Goal: Task Accomplishment & Management: Use online tool/utility

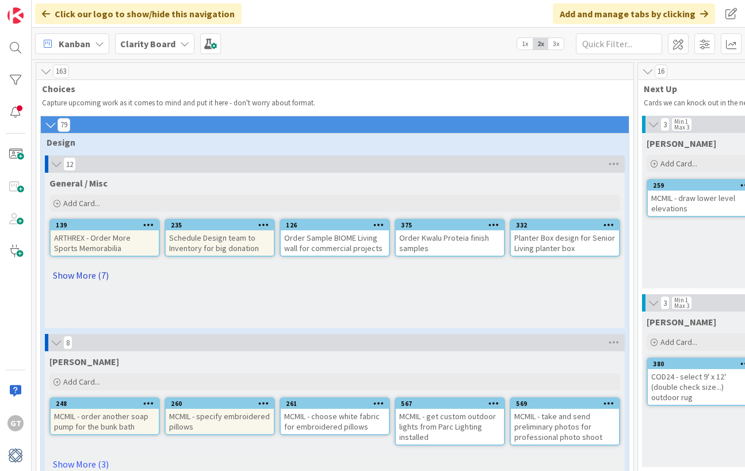
click at [79, 274] on link "Show More (7)" at bounding box center [334, 275] width 571 height 18
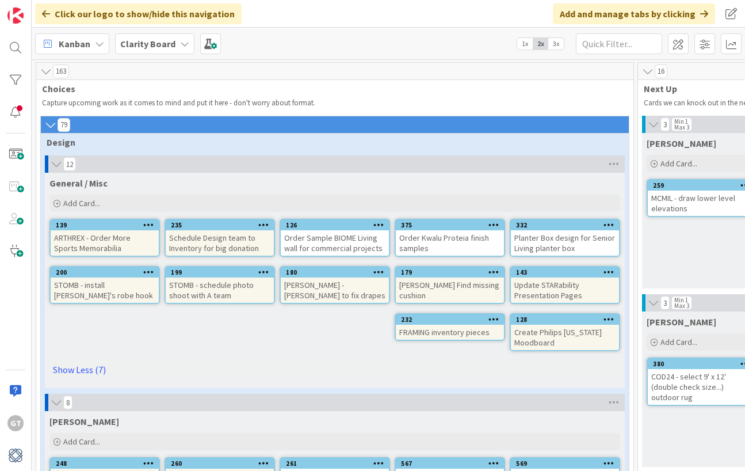
click at [175, 346] on div "General / Misc Add Card... 332 Planter Box design for Senior Living planter box…" at bounding box center [335, 280] width 580 height 215
click at [612, 162] on icon at bounding box center [613, 163] width 15 height 17
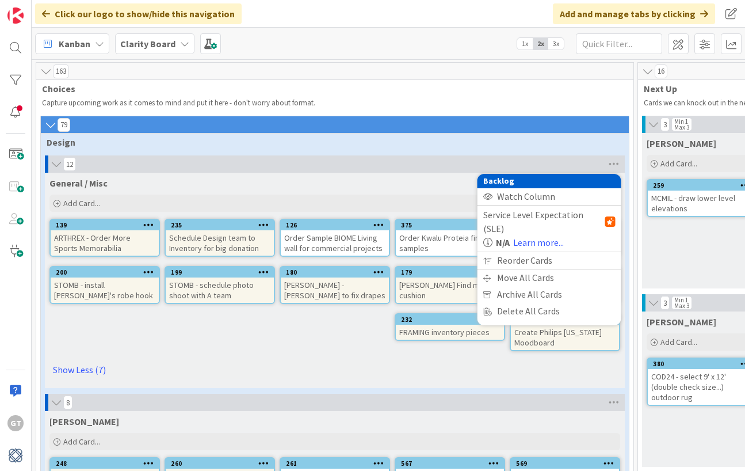
click at [226, 349] on div "General / Misc Add Card... 332 Planter Box design for Senior Living planter box…" at bounding box center [335, 280] width 580 height 215
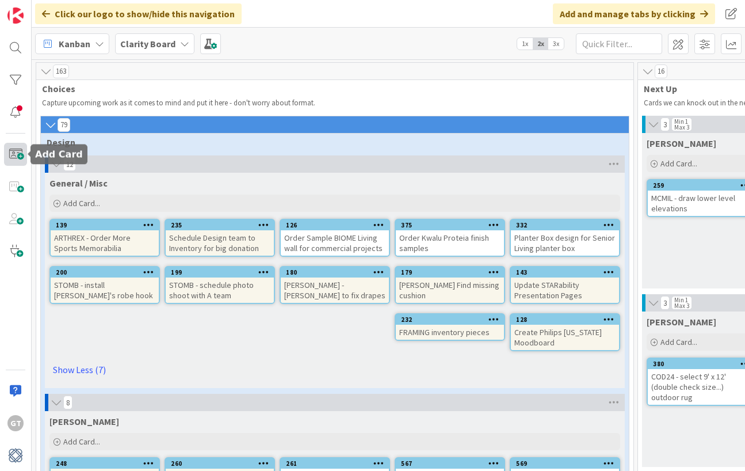
click at [19, 154] on span at bounding box center [15, 154] width 23 height 23
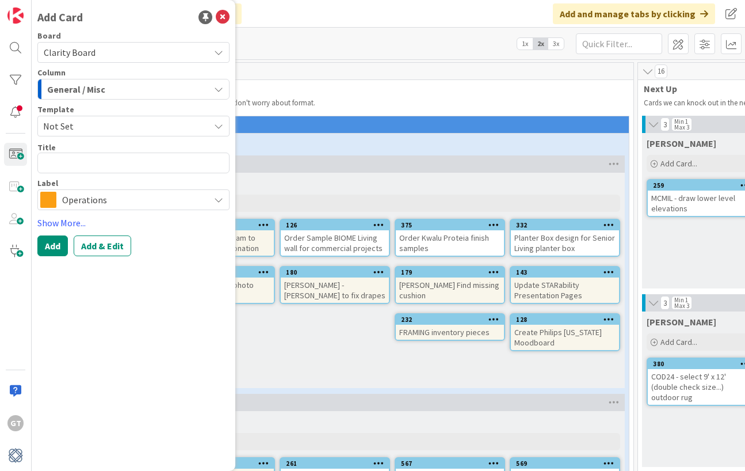
type textarea "x"
type textarea "P"
type textarea "x"
type textarea "Ph"
type textarea "x"
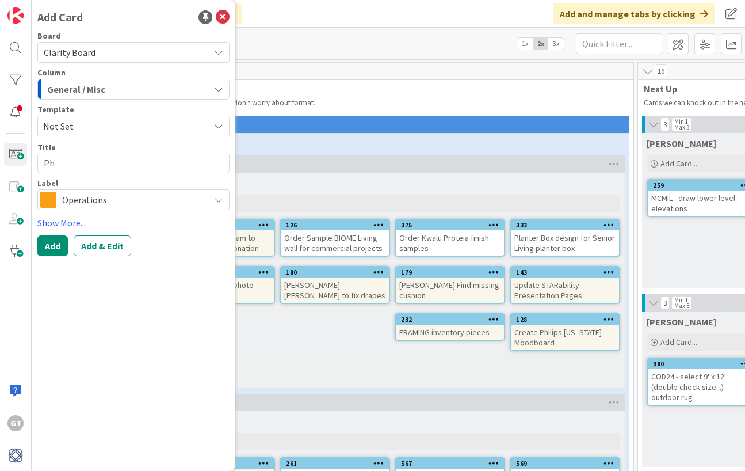
type textarea "Phi"
type textarea "x"
type textarea "Phil"
type textarea "x"
type textarea "Phili"
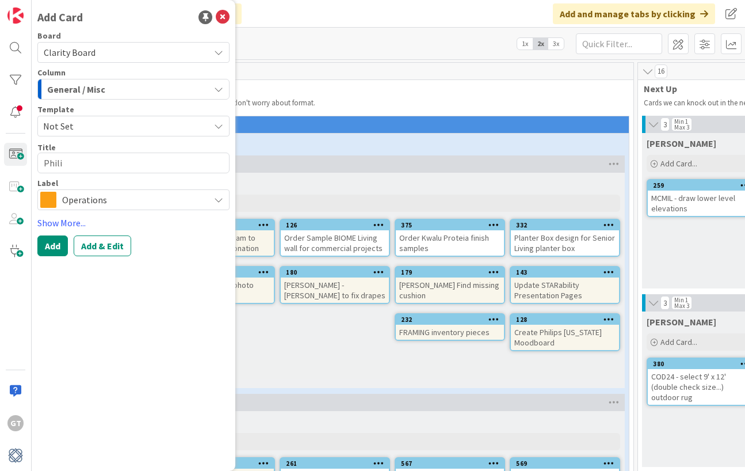
type textarea "x"
type textarea "[PERSON_NAME]"
type textarea "x"
type textarea "Philips"
type textarea "x"
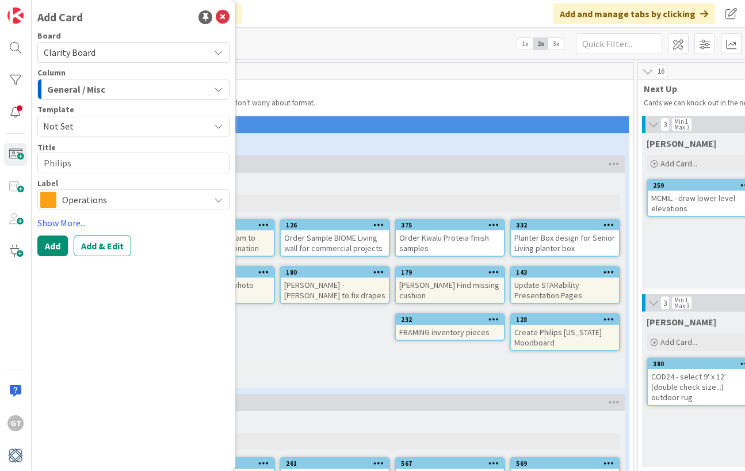
type textarea "Philips"
type textarea "x"
type textarea "Philips V"
type textarea "x"
type textarea "Philips Ve"
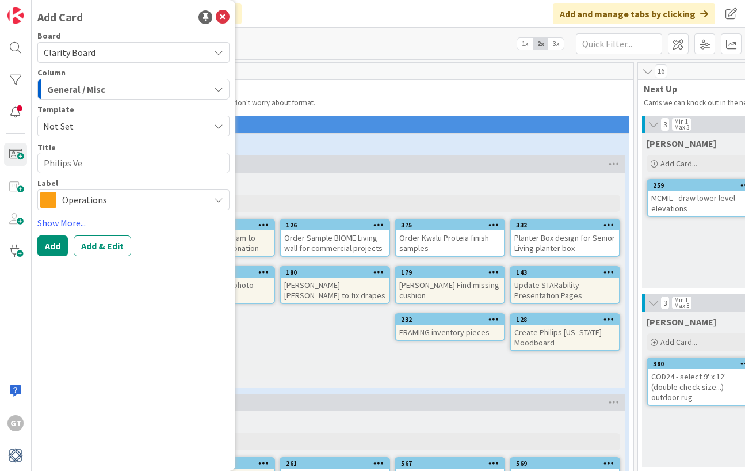
type textarea "x"
type textarea "Philips Vew"
type textarea "x"
type textarea "Philips Vewr"
type textarea "x"
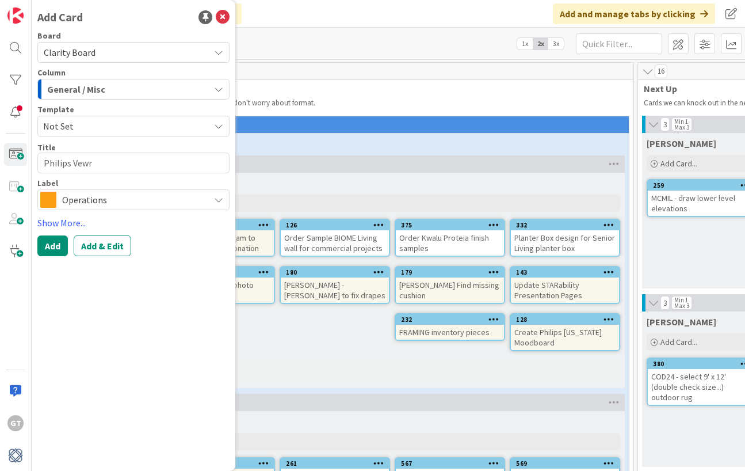
type textarea "Philips Vewrm"
type textarea "x"
type textarea "Philips Vewr"
type textarea "x"
type textarea "Philips Vew"
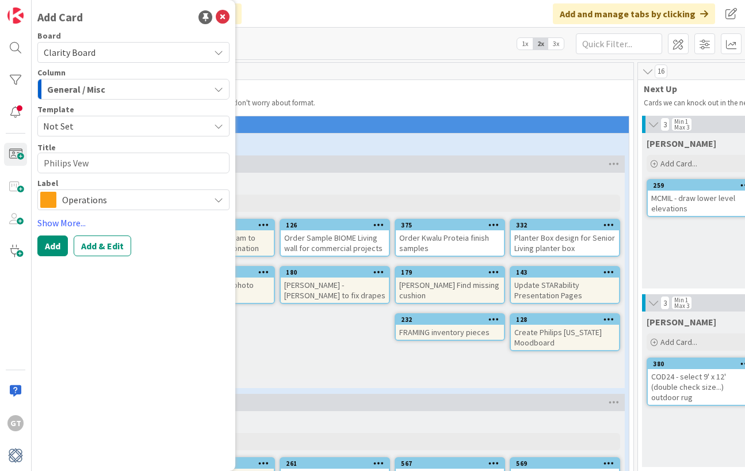
type textarea "x"
type textarea "Philips Ve"
type textarea "x"
type textarea "Philips Ver"
type textarea "x"
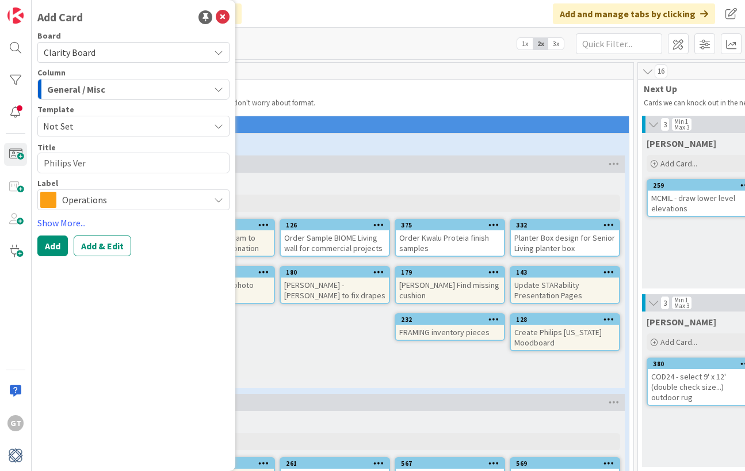
type textarea "Philips Verm"
type textarea "x"
type textarea "Philips Vermo"
type textarea "x"
type textarea "[PERSON_NAME]"
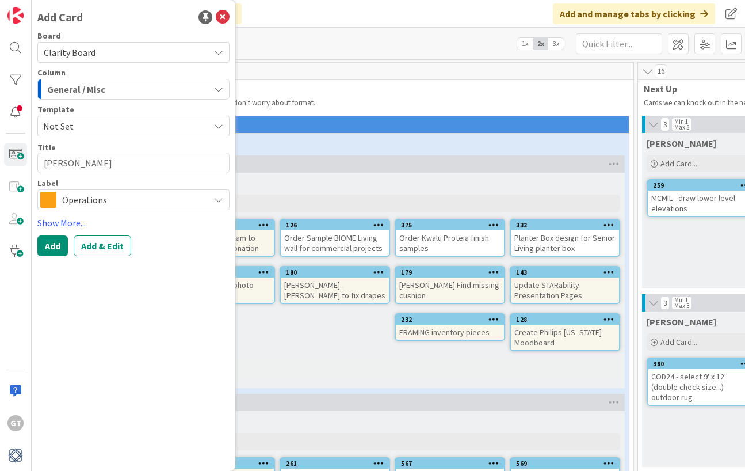
type textarea "x"
type textarea "Philips [US_STATE]"
type textarea "x"
type textarea "Philips [US_STATE]"
click at [138, 208] on div "Operations" at bounding box center [133, 199] width 192 height 21
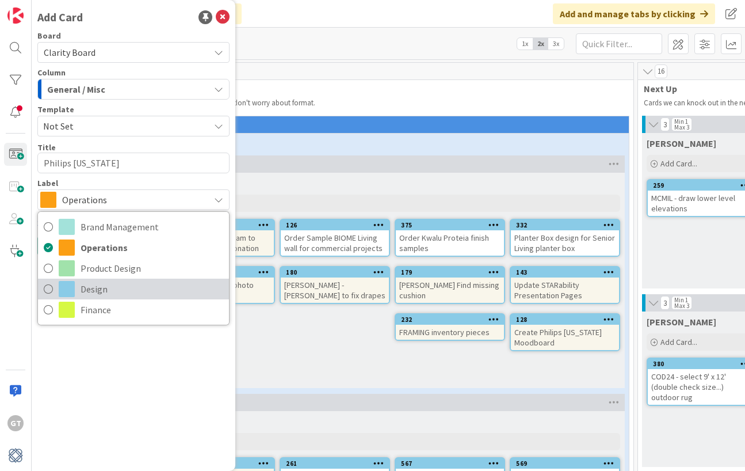
click at [46, 288] on icon at bounding box center [48, 288] width 9 height 17
type textarea "x"
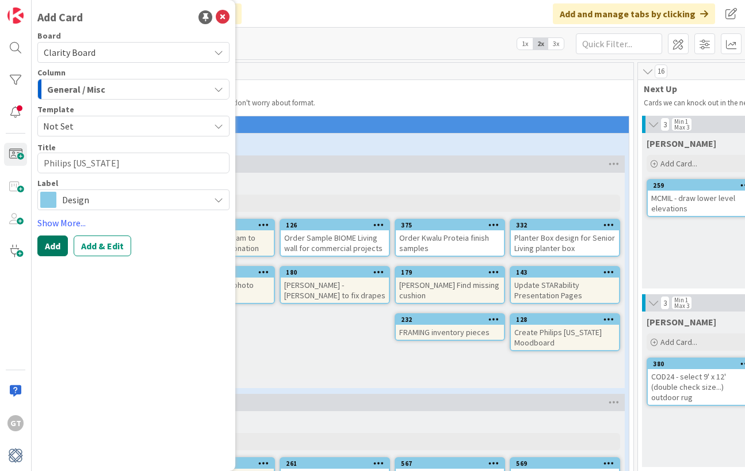
click at [56, 247] on button "Add" at bounding box center [52, 245] width 30 height 21
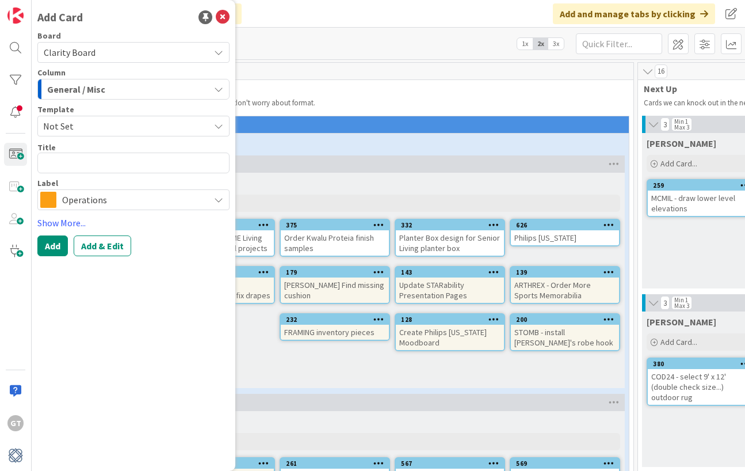
click at [495, 364] on link "Show Less (8)" at bounding box center [334, 369] width 571 height 18
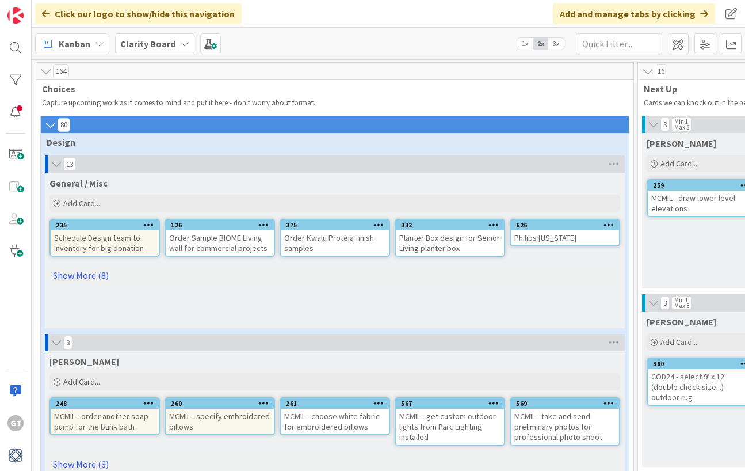
click at [568, 239] on div "Philips [US_STATE]" at bounding box center [565, 237] width 108 height 15
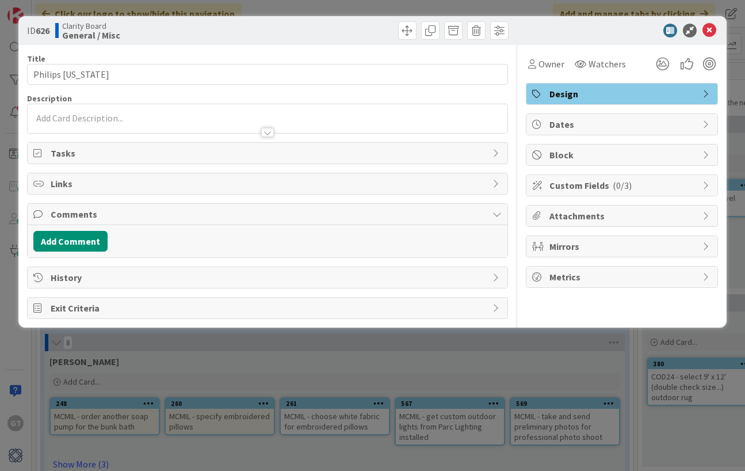
click at [144, 117] on div at bounding box center [267, 118] width 479 height 29
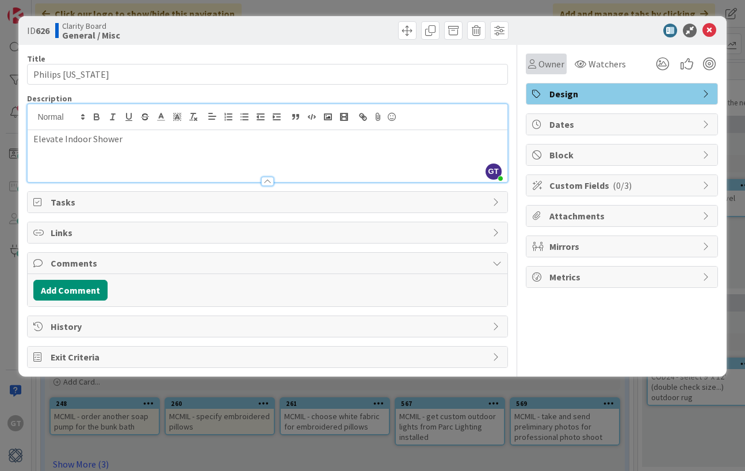
click at [543, 62] on span "Owner" at bounding box center [552, 64] width 26 height 14
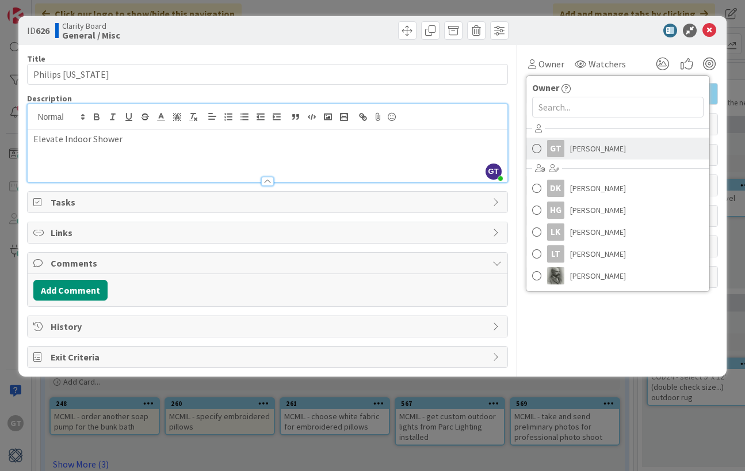
click at [533, 151] on span at bounding box center [536, 148] width 9 height 17
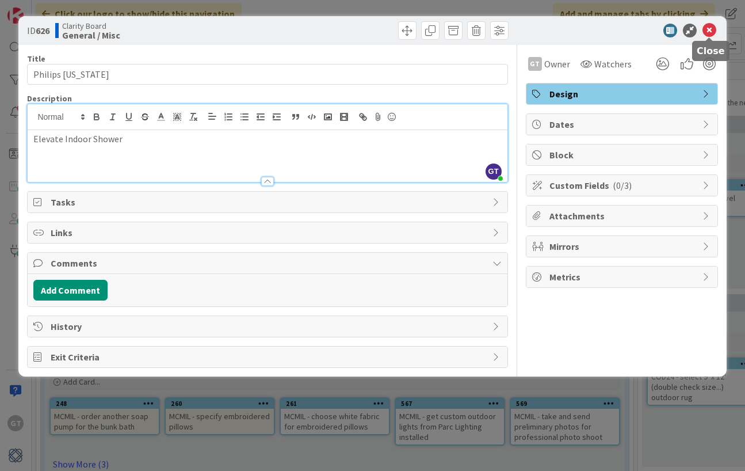
click at [709, 30] on icon at bounding box center [710, 31] width 14 height 14
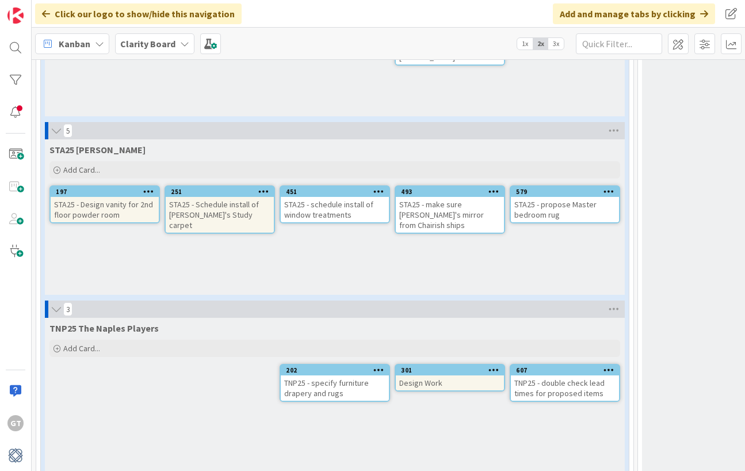
scroll to position [1640, 0]
